Goal: Task Accomplishment & Management: Use online tool/utility

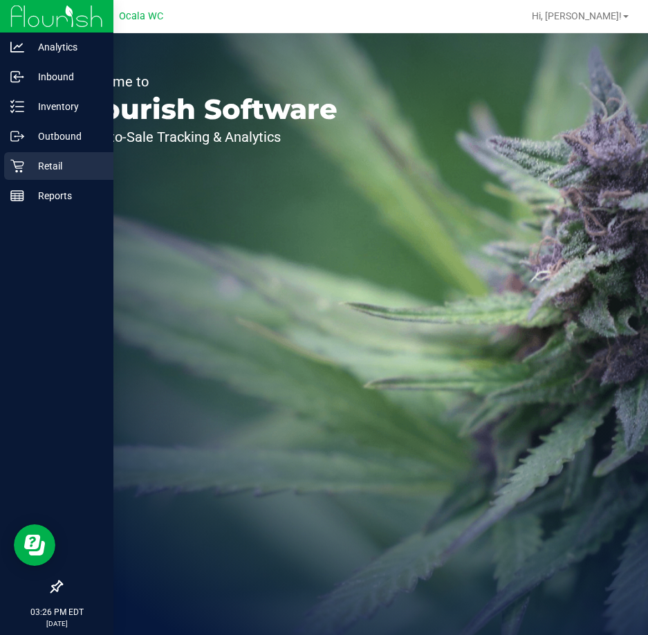
click at [27, 170] on p "Retail" at bounding box center [65, 166] width 83 height 17
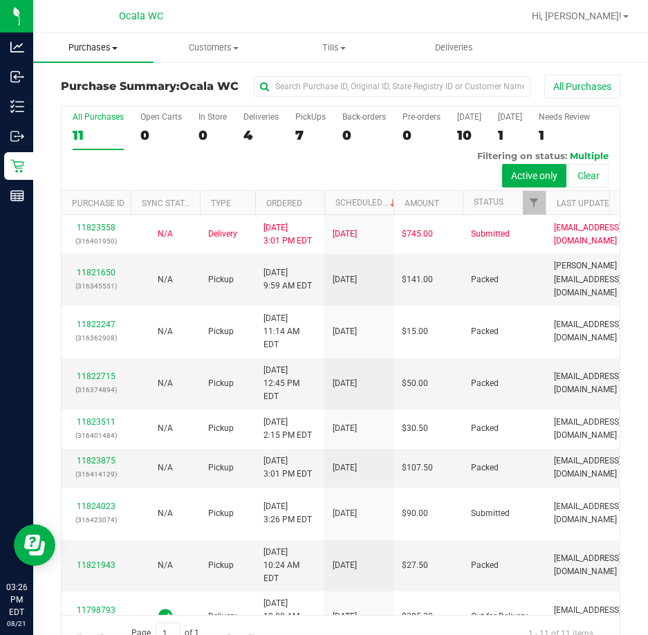
click at [111, 48] on span "Purchases" at bounding box center [93, 47] width 120 height 12
click at [75, 95] on span "Fulfillment" at bounding box center [76, 100] width 86 height 12
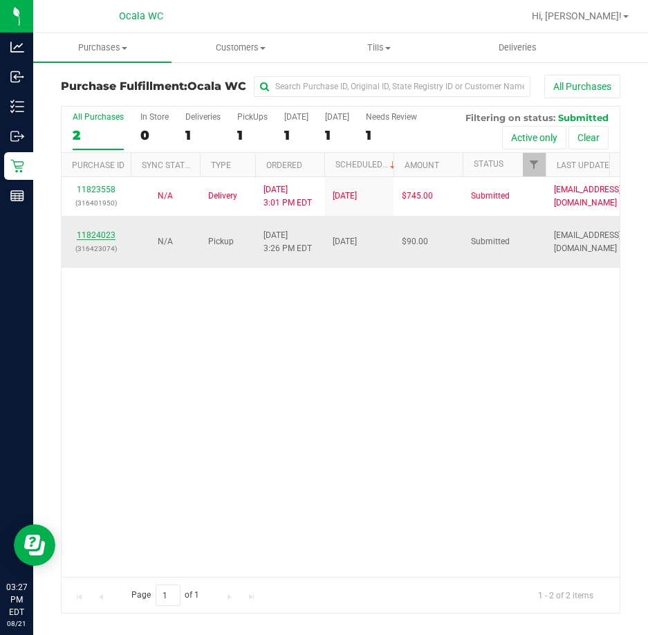
click at [101, 236] on link "11824023" at bounding box center [96, 235] width 39 height 10
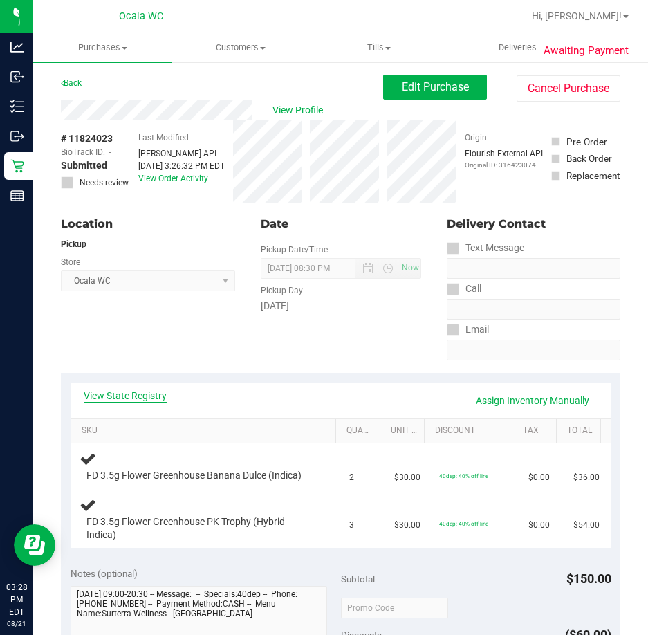
click at [135, 391] on link "View State Registry" at bounding box center [125, 396] width 83 height 14
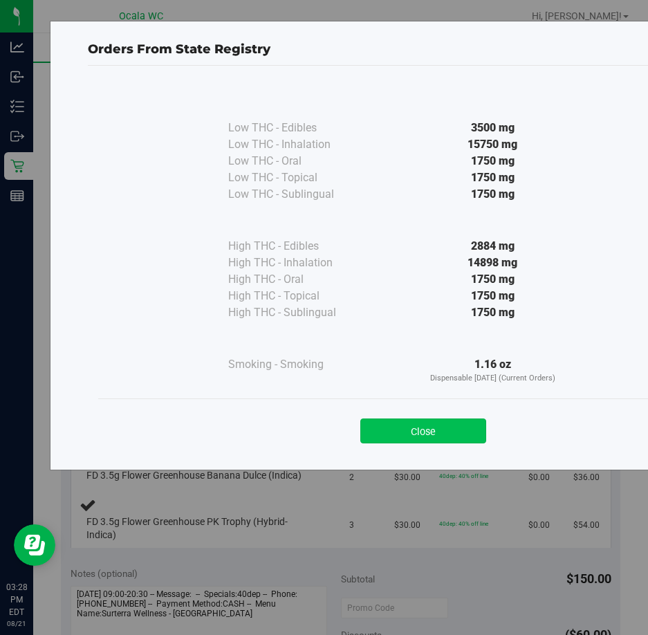
click at [380, 429] on button "Close" at bounding box center [423, 430] width 126 height 25
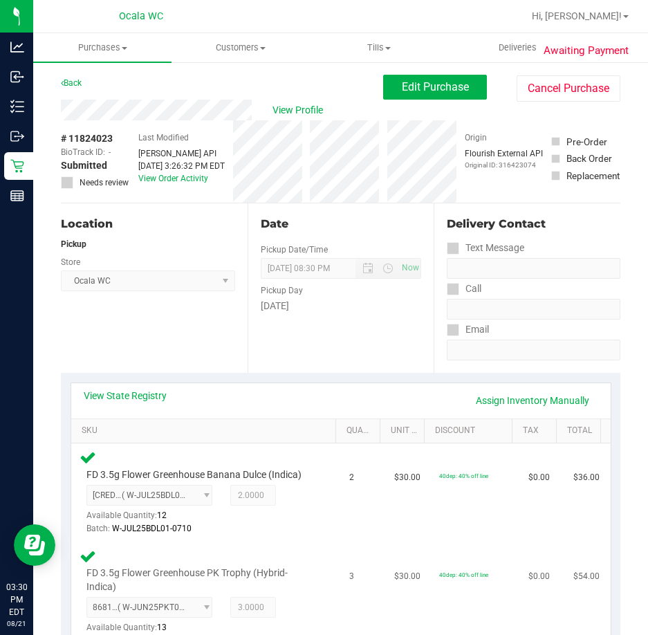
scroll to position [277, 0]
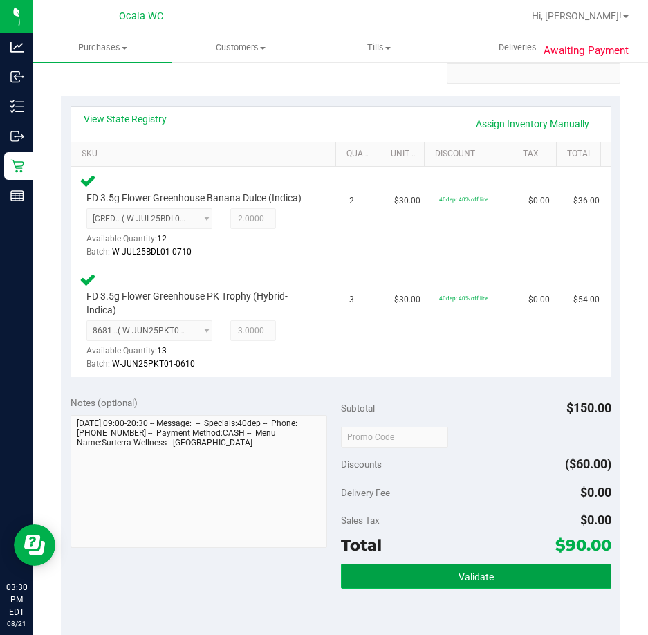
click at [381, 580] on button "Validate" at bounding box center [476, 576] width 270 height 25
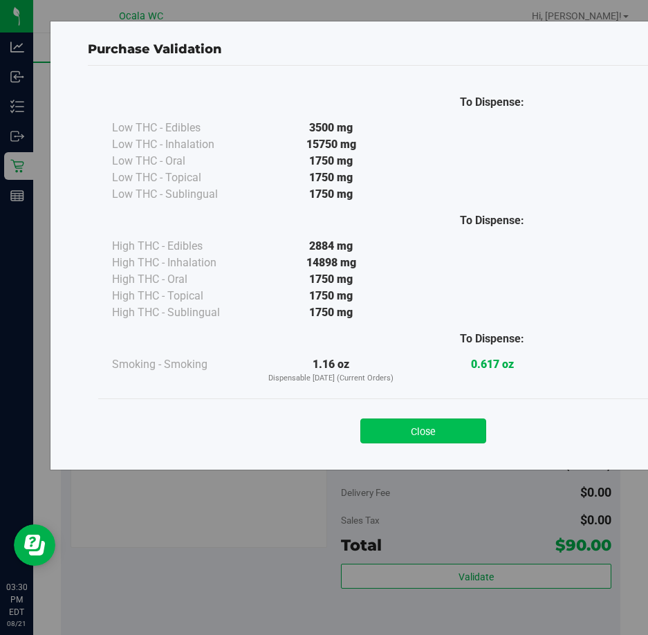
click at [391, 424] on button "Close" at bounding box center [423, 430] width 126 height 25
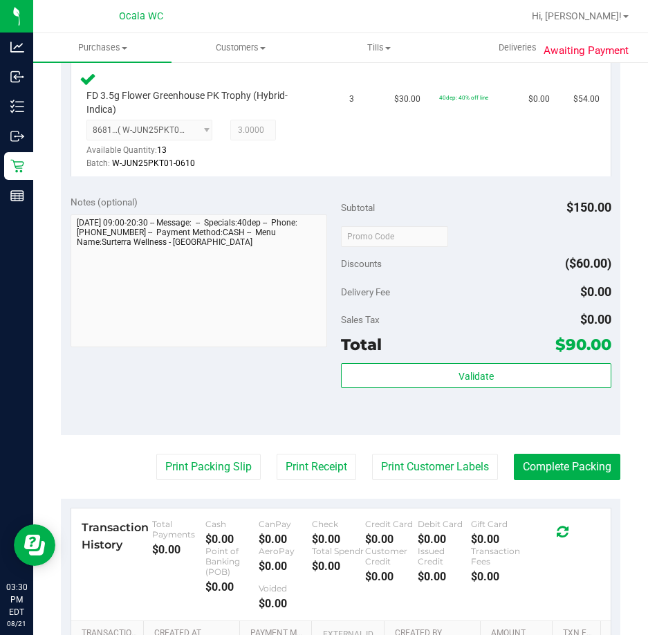
scroll to position [484, 0]
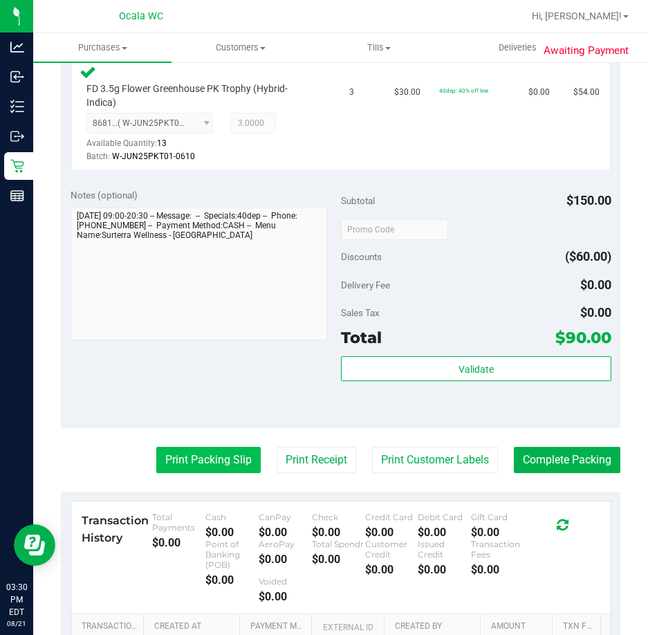
click at [186, 454] on button "Print Packing Slip" at bounding box center [208, 460] width 104 height 26
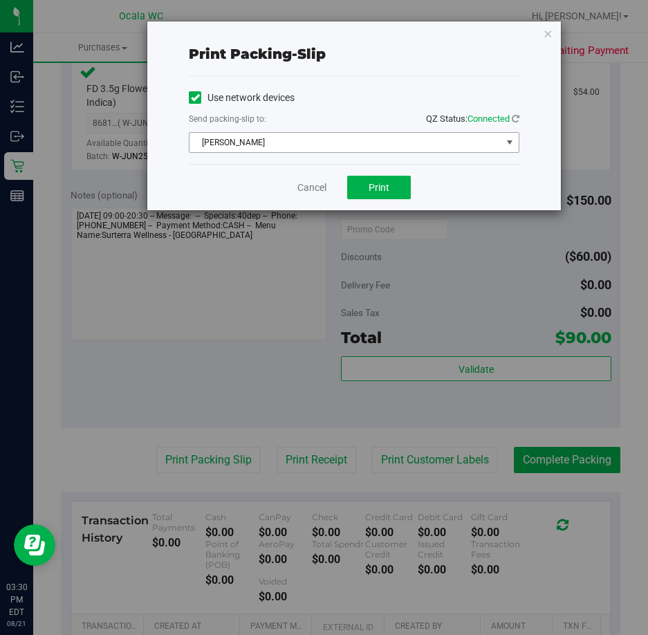
click at [270, 136] on span "[PERSON_NAME]" at bounding box center [345, 142] width 312 height 19
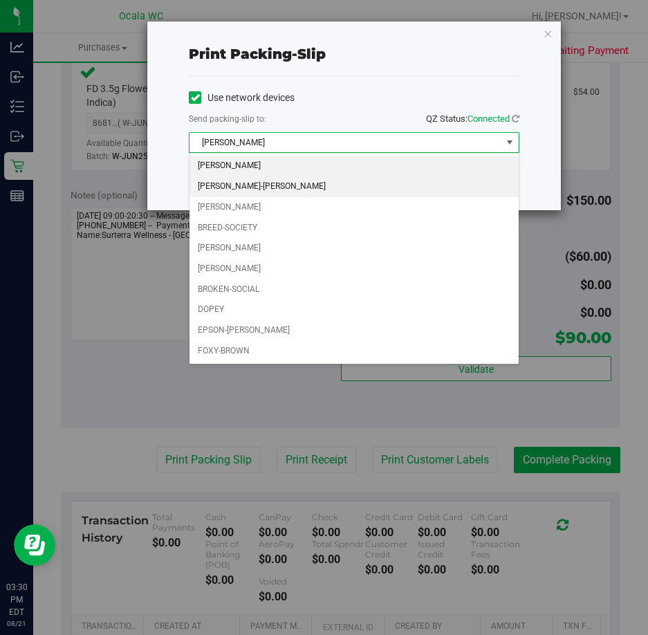
click at [253, 183] on li "[PERSON_NAME]-[PERSON_NAME]" at bounding box center [353, 186] width 329 height 21
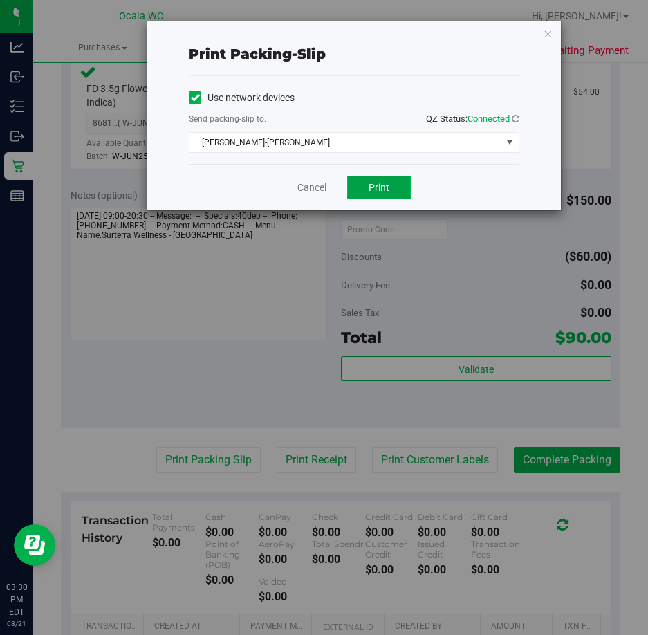
click at [370, 185] on span "Print" at bounding box center [379, 187] width 21 height 11
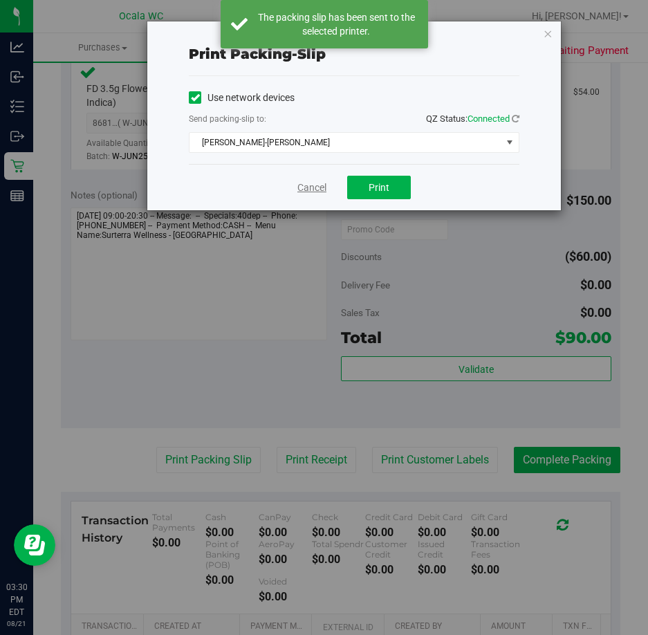
click at [306, 189] on link "Cancel" at bounding box center [311, 187] width 29 height 15
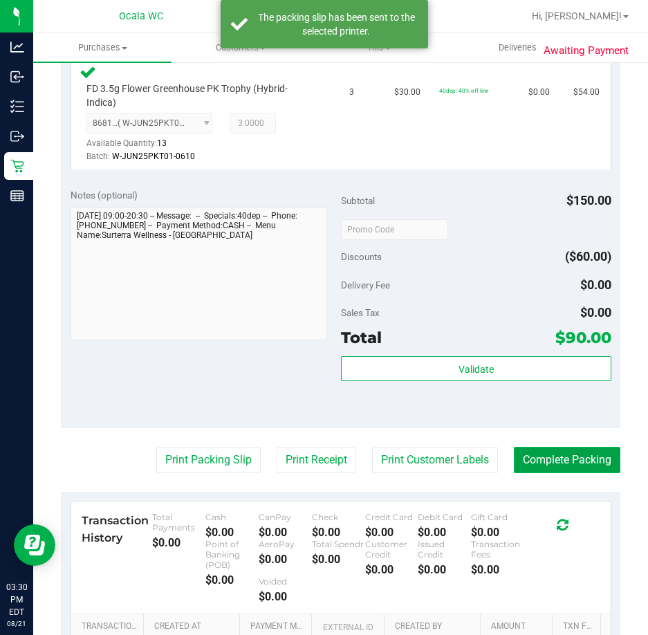
click at [530, 456] on button "Complete Packing" at bounding box center [567, 460] width 106 height 26
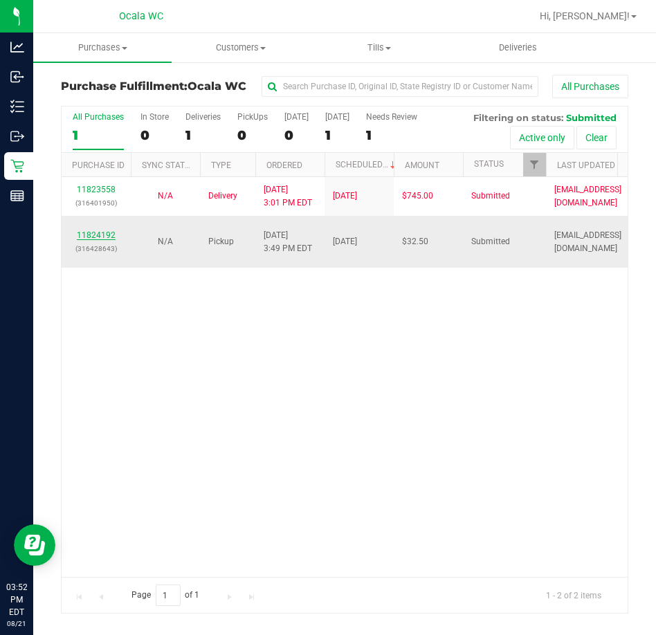
click at [102, 232] on link "11824192" at bounding box center [96, 235] width 39 height 10
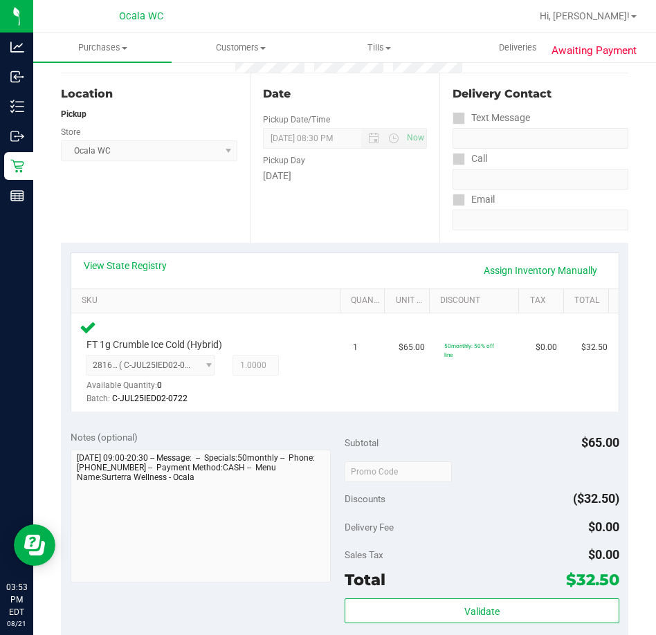
scroll to position [138, 0]
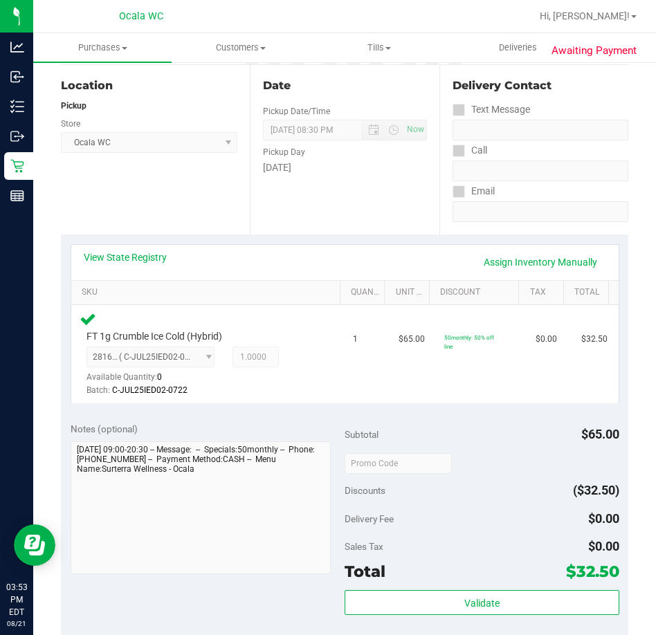
click at [402, 588] on div "Subtotal $65.00 Discounts ($32.50) Delivery Fee $0.00 Sales Tax $0.00 Total $32…" at bounding box center [481, 537] width 275 height 230
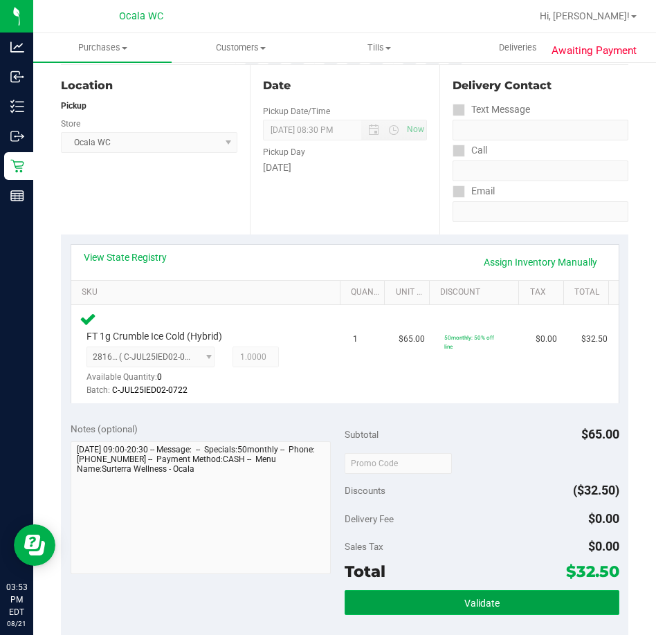
click at [400, 601] on button "Validate" at bounding box center [481, 602] width 275 height 25
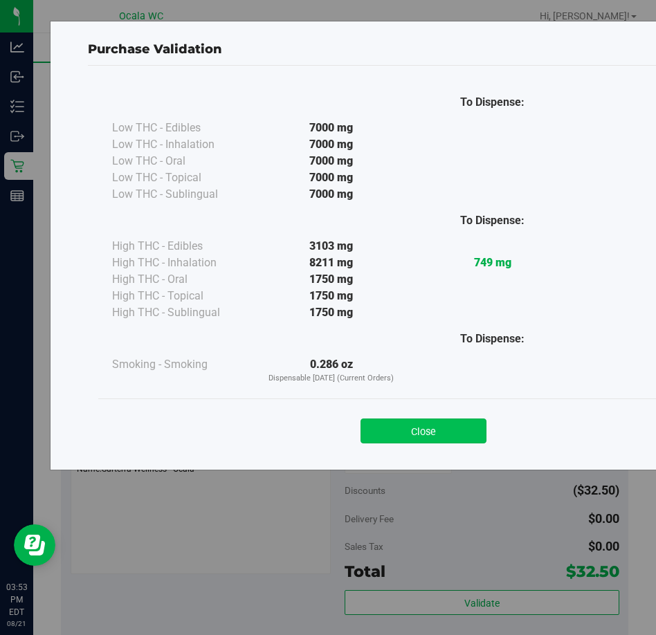
click at [393, 425] on button "Close" at bounding box center [423, 430] width 126 height 25
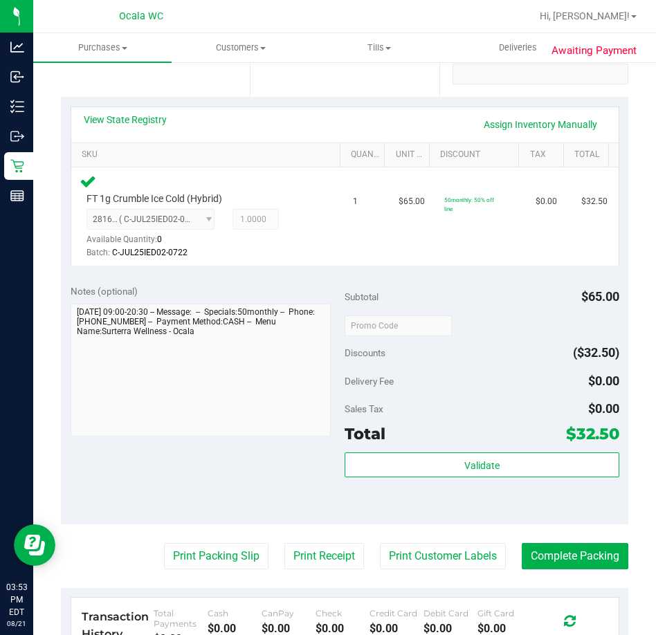
scroll to position [277, 0]
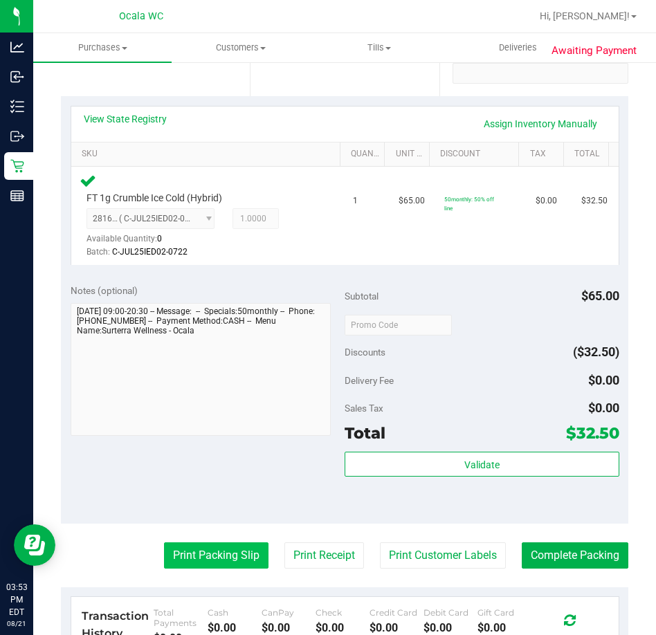
click at [216, 553] on button "Print Packing Slip" at bounding box center [216, 555] width 104 height 26
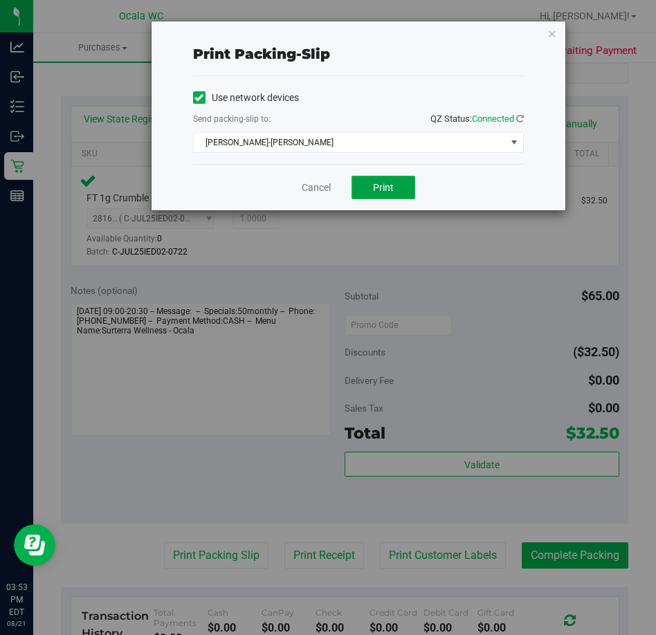
click at [365, 178] on button "Print" at bounding box center [383, 188] width 64 height 24
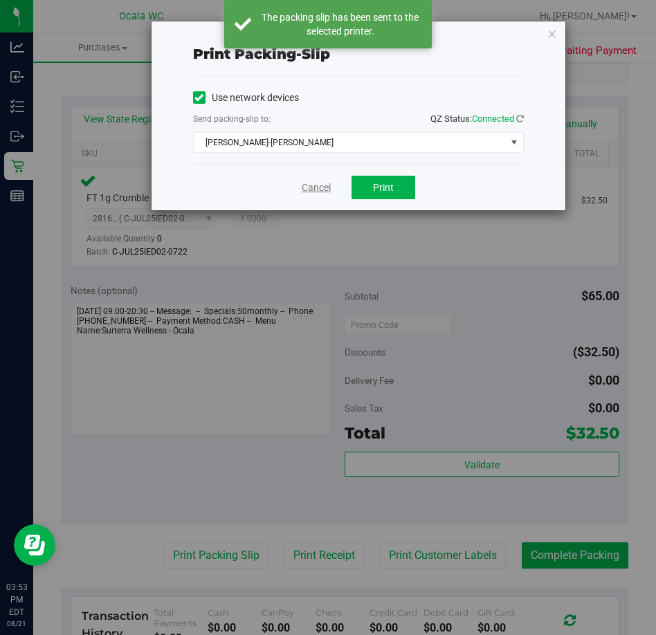
click at [318, 187] on link "Cancel" at bounding box center [316, 187] width 29 height 15
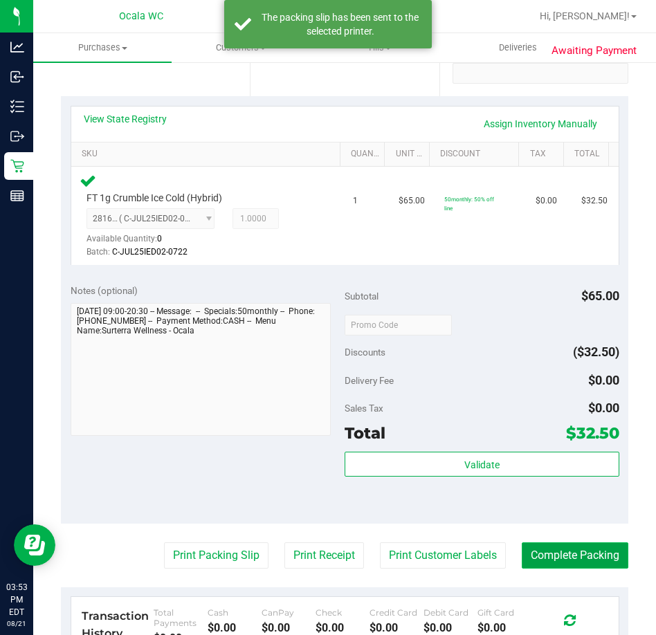
click at [536, 549] on button "Complete Packing" at bounding box center [574, 555] width 106 height 26
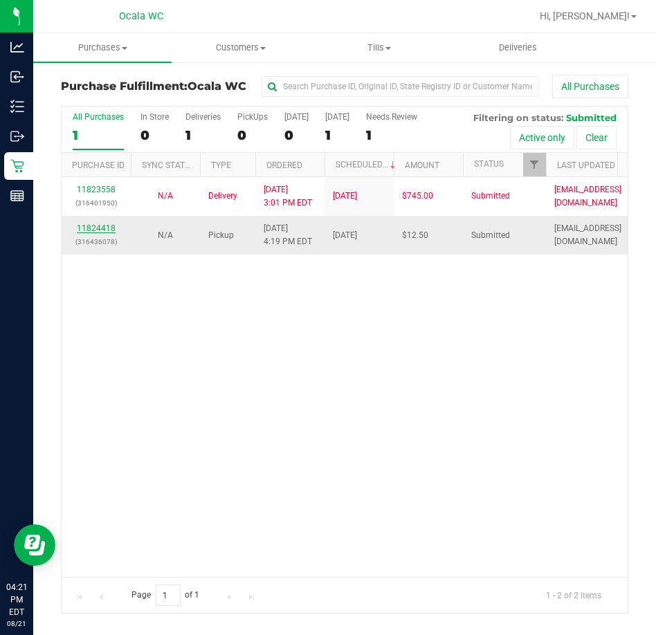
click at [98, 228] on link "11824418" at bounding box center [96, 228] width 39 height 10
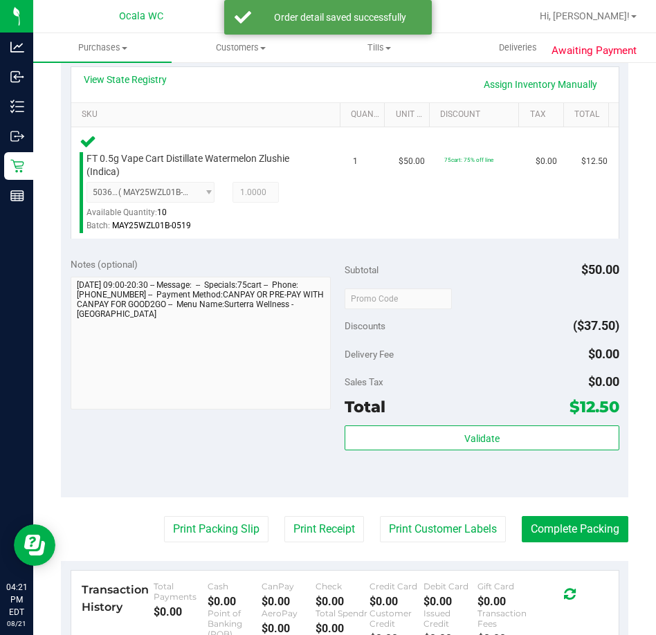
scroll to position [346, 0]
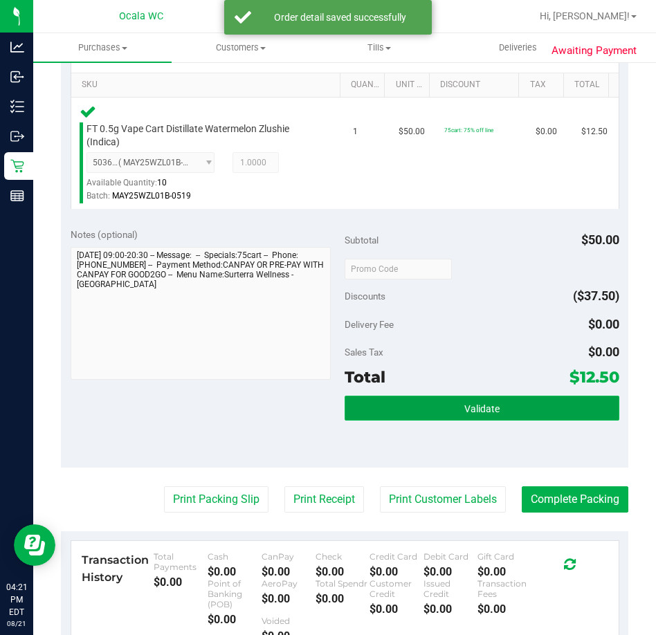
click at [383, 405] on button "Validate" at bounding box center [481, 408] width 275 height 25
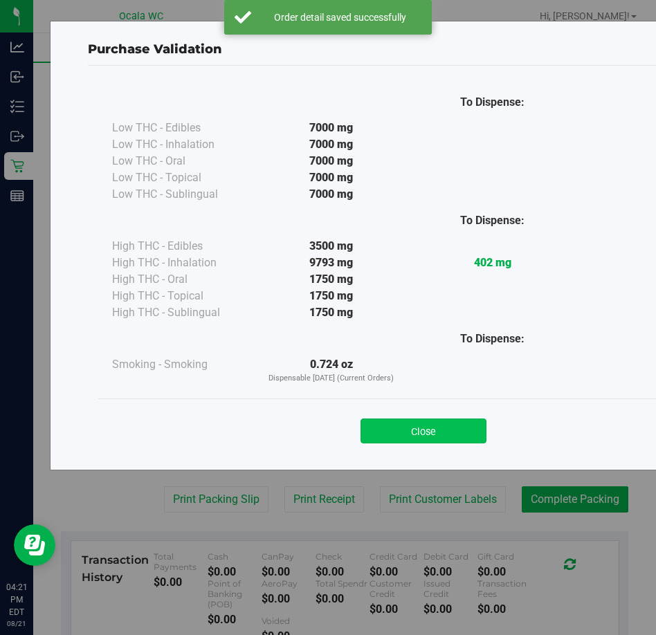
click at [370, 426] on button "Close" at bounding box center [423, 430] width 126 height 25
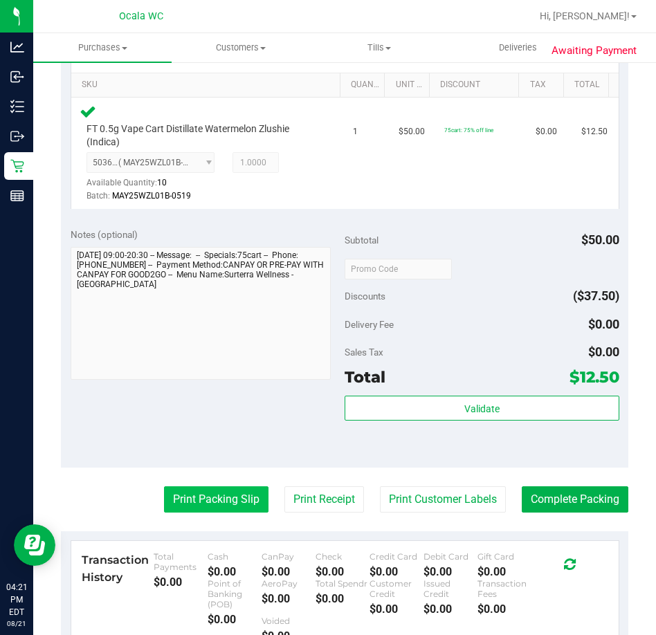
click at [197, 491] on button "Print Packing Slip" at bounding box center [216, 499] width 104 height 26
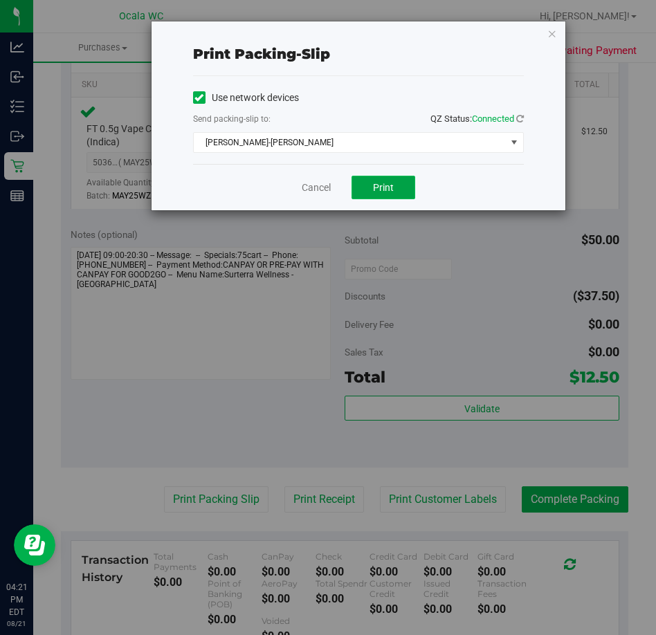
click at [373, 187] on span "Print" at bounding box center [383, 187] width 21 height 11
click at [307, 192] on link "Cancel" at bounding box center [316, 187] width 29 height 15
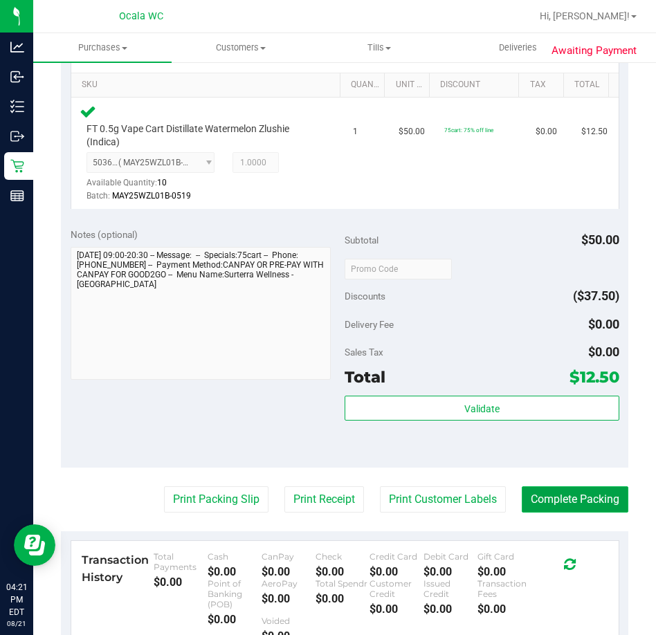
click at [537, 486] on button "Complete Packing" at bounding box center [574, 499] width 106 height 26
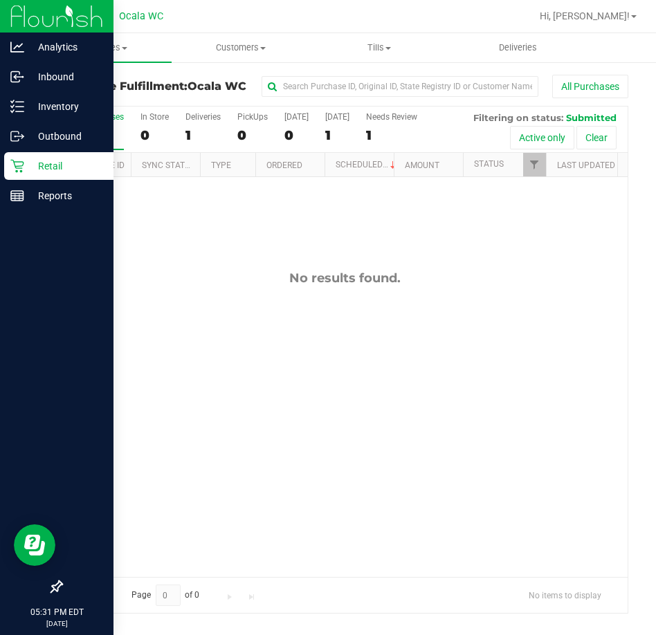
click at [28, 160] on p "Retail" at bounding box center [65, 166] width 83 height 17
